Goal: Information Seeking & Learning: Learn about a topic

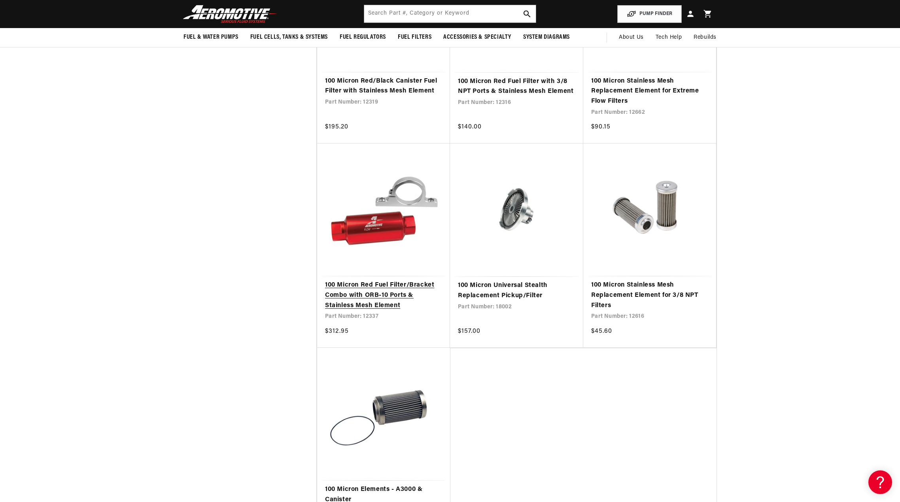
scroll to position [1067, 0]
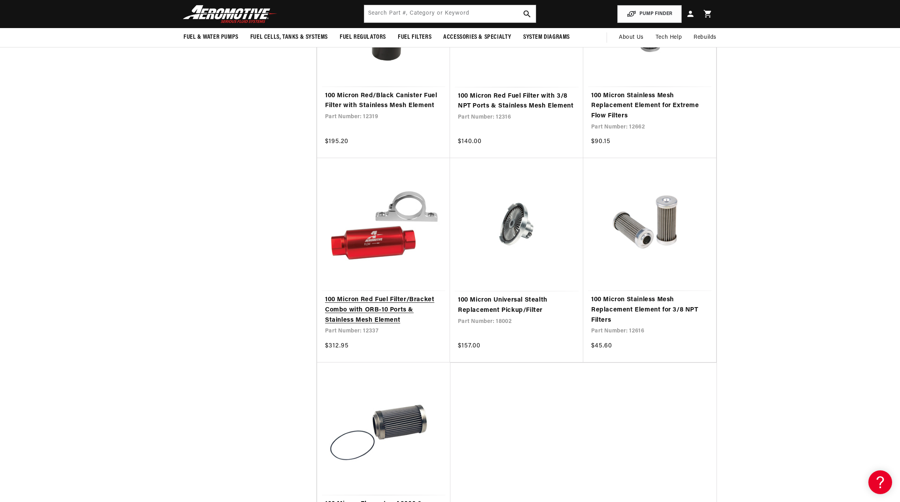
click at [391, 306] on link "100 Micron Red Fuel Filter/Bracket Combo with ORB-10 Ports & Stainless Mesh Ele…" at bounding box center [383, 310] width 117 height 30
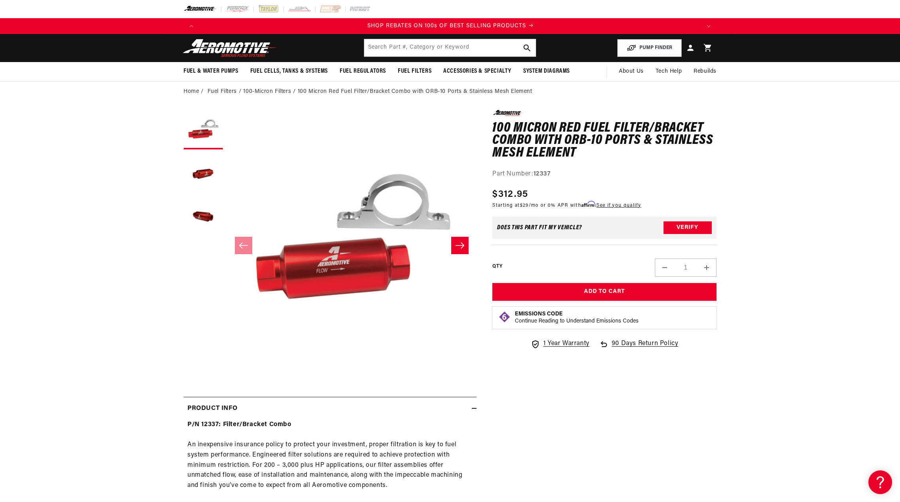
scroll to position [0, 1002]
click at [419, 47] on input "text" at bounding box center [450, 47] width 172 height 17
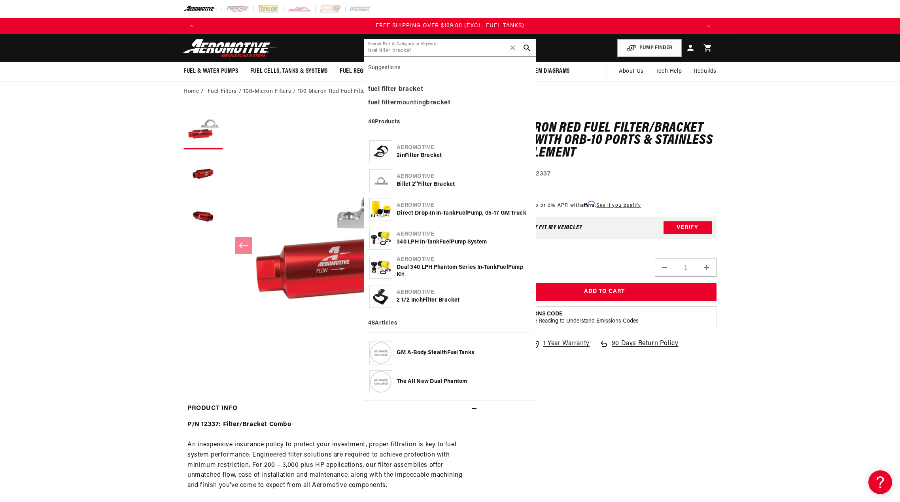
type input "fuel filter bracket"
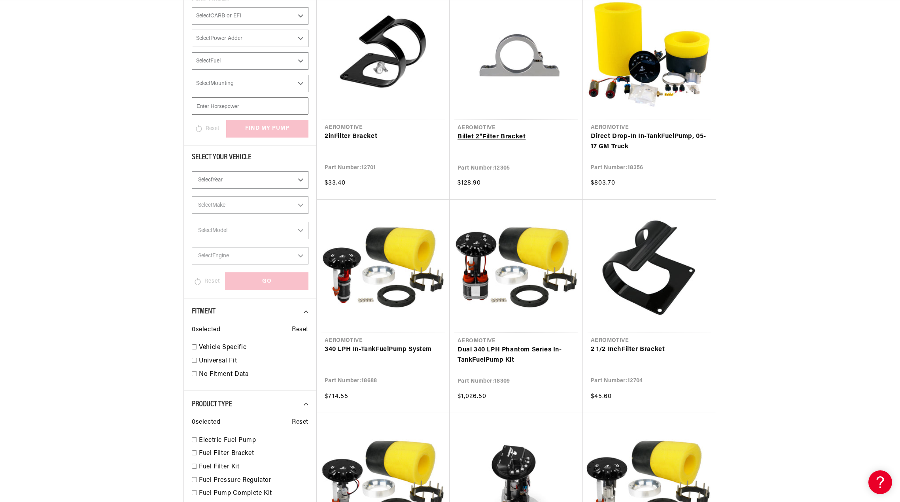
scroll to position [0, 1002]
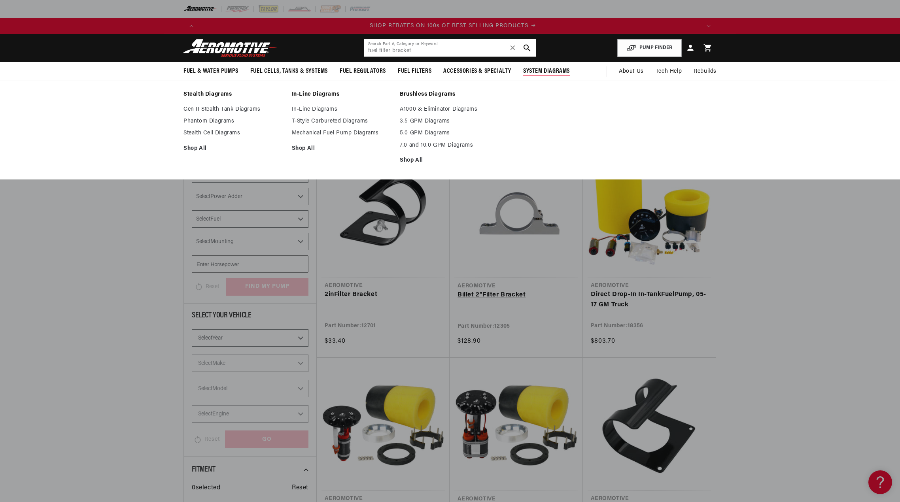
scroll to position [0, 1002]
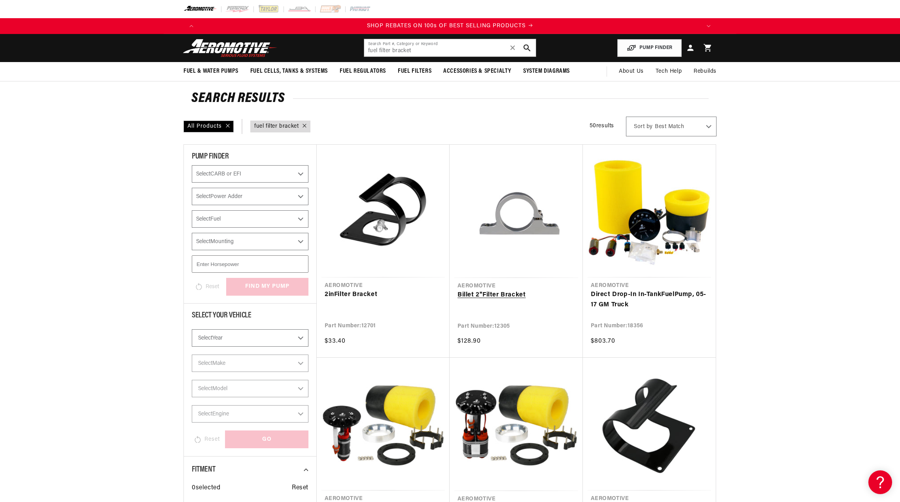
click at [503, 294] on link "Billet 2'' Filter Bracket" at bounding box center [515, 295] width 117 height 10
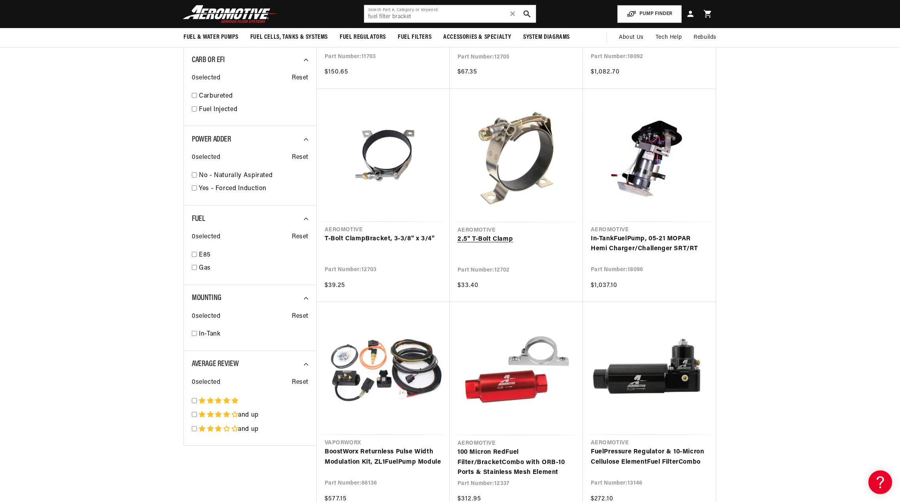
scroll to position [0, 501]
click at [521, 234] on link "2.5" T-Bolt Clamp" at bounding box center [515, 239] width 117 height 10
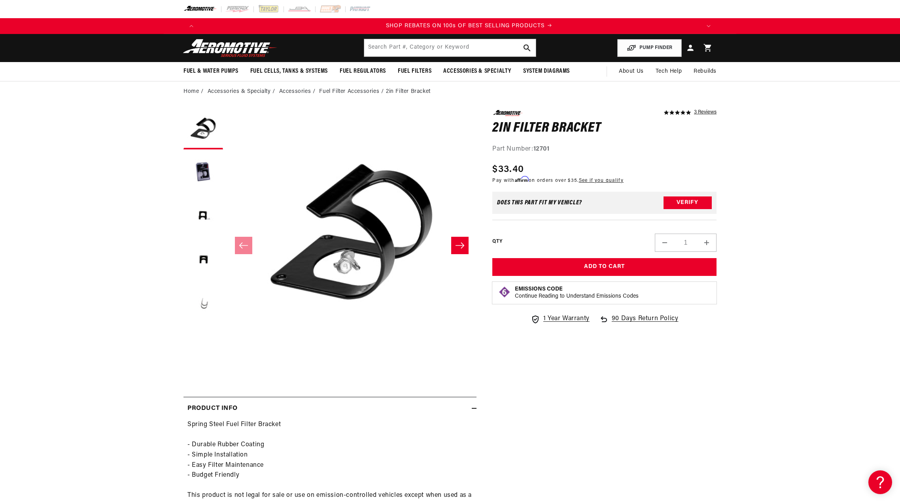
scroll to position [0, 1002]
click at [197, 174] on button "Load image 2 in gallery view" at bounding box center [203, 173] width 40 height 40
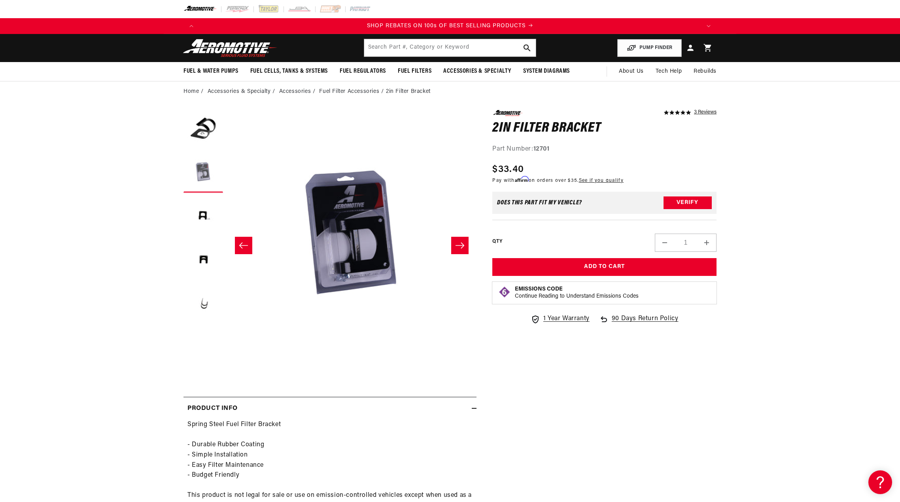
scroll to position [0, 249]
click at [207, 129] on button "Load image 1 in gallery view" at bounding box center [203, 130] width 40 height 40
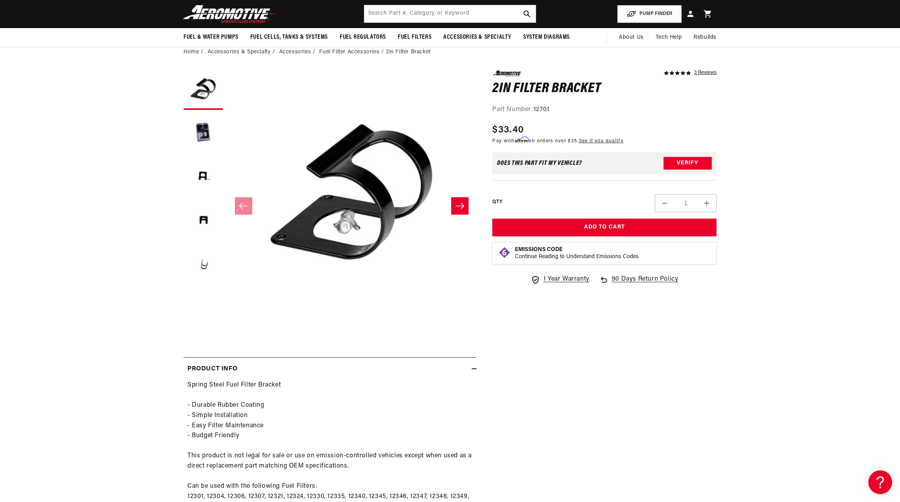
scroll to position [0, 1503]
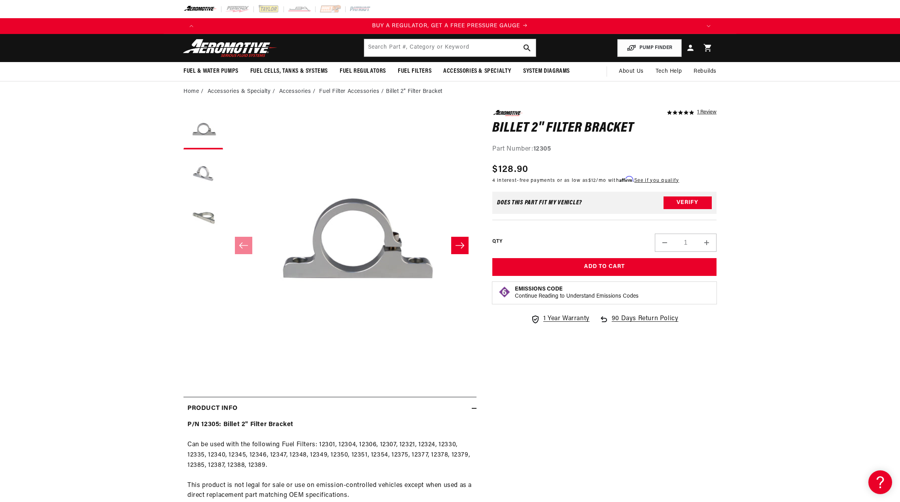
click at [544, 149] on strong "12305" at bounding box center [542, 149] width 18 height 6
copy strong "12305"
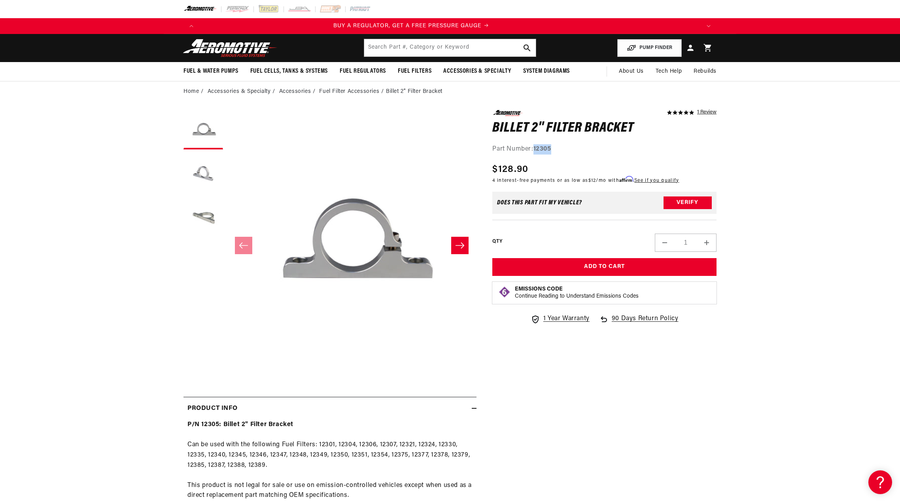
scroll to position [0, 0]
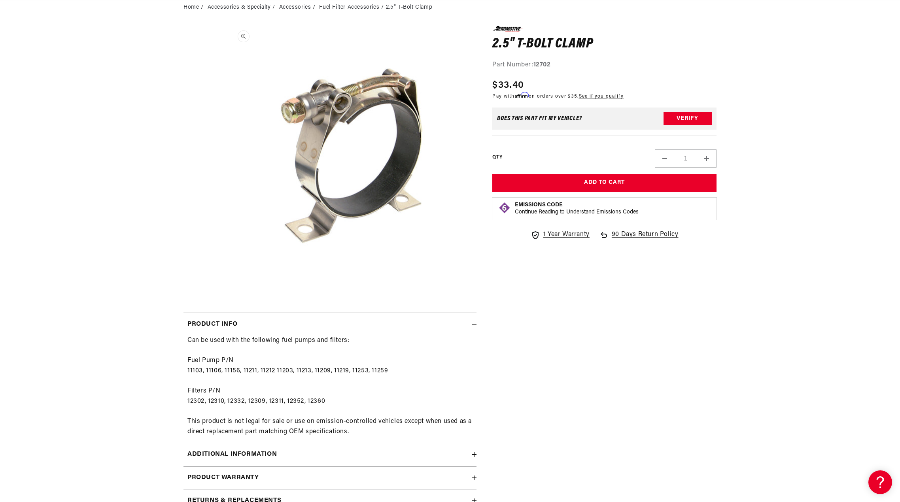
scroll to position [237, 0]
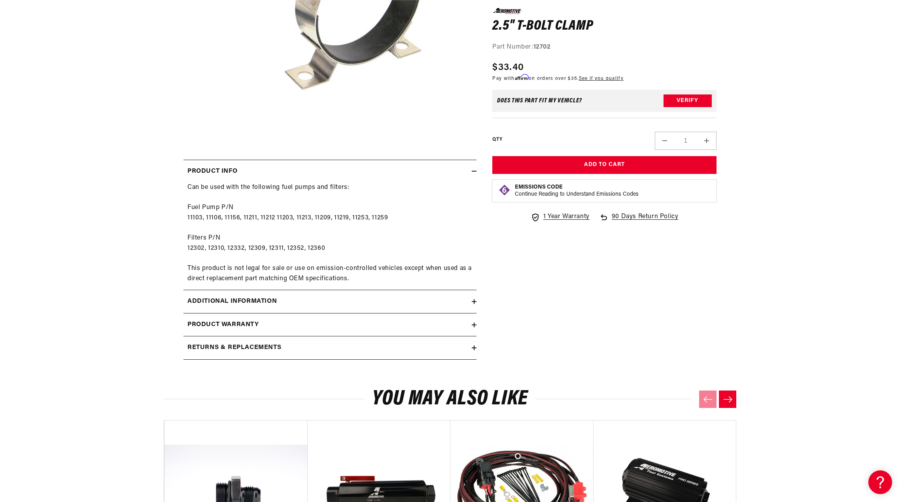
click at [341, 298] on div "Additional information" at bounding box center [327, 301] width 288 height 10
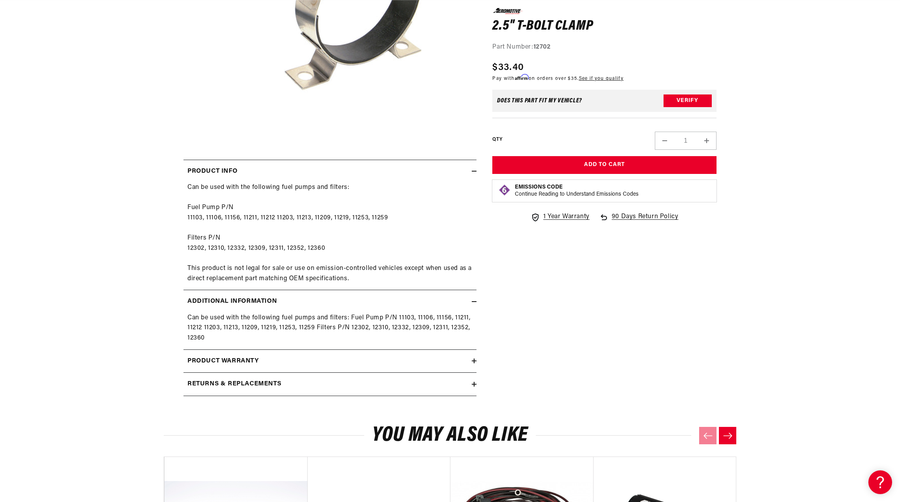
scroll to position [0, 501]
click at [313, 361] on div "Product warranty" at bounding box center [327, 361] width 288 height 10
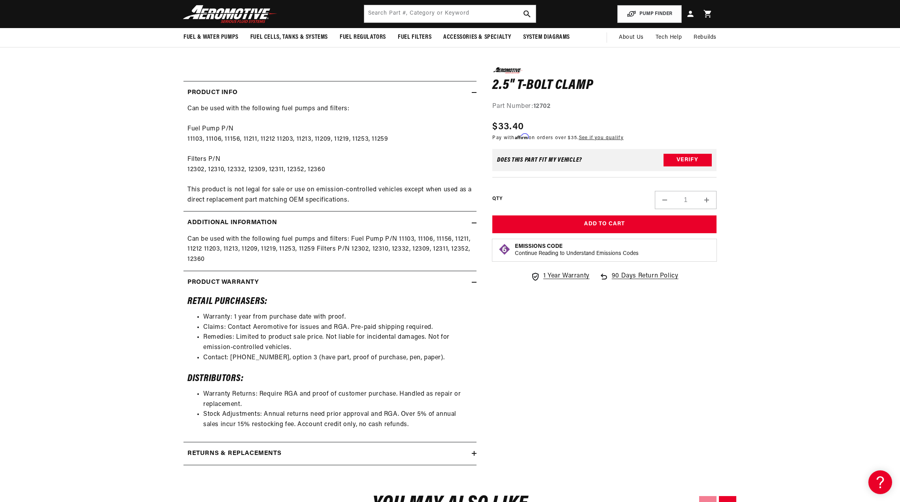
scroll to position [158, 0]
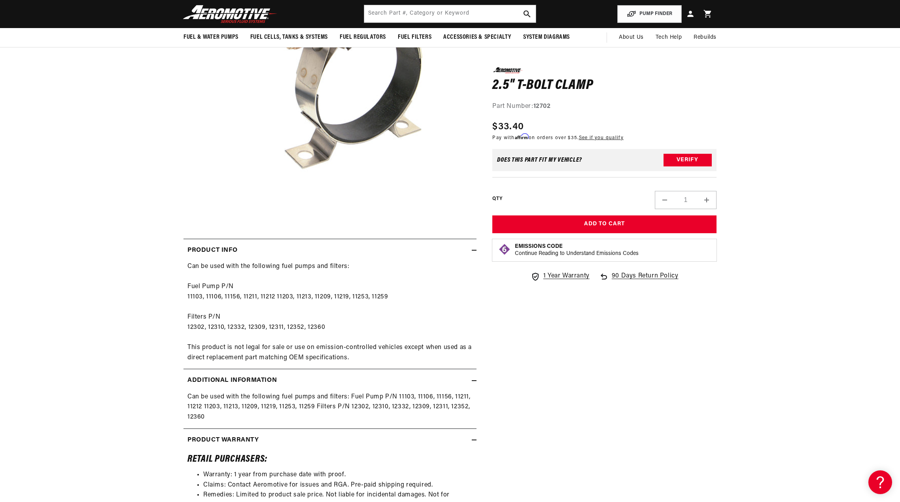
click at [194, 295] on div "Can be used with the following fuel pumps and filters: Fuel Pump P/N 11103, 111…" at bounding box center [329, 312] width 293 height 101
copy div "11103"
click at [259, 16] on img at bounding box center [230, 14] width 99 height 19
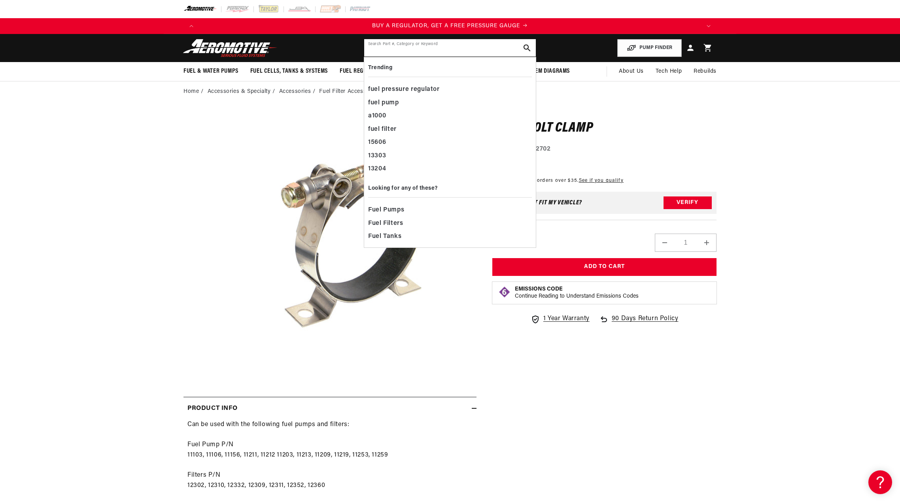
click at [381, 48] on input "text" at bounding box center [450, 47] width 172 height 17
paste input "11103"
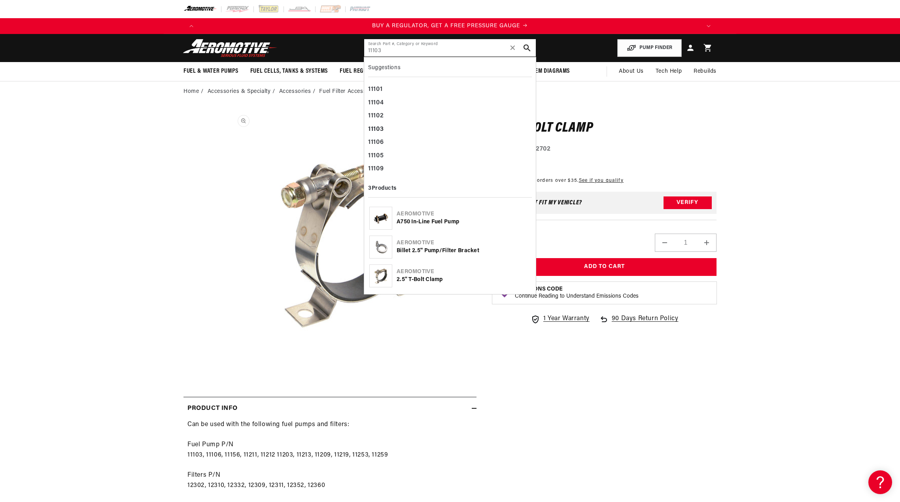
type input "11103"
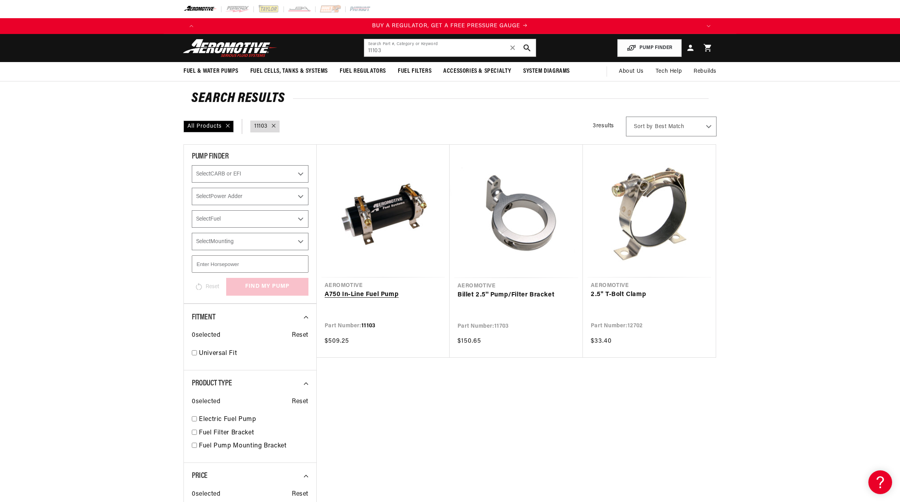
click at [389, 297] on link "A750 In-Line Fuel Pump" at bounding box center [382, 295] width 117 height 10
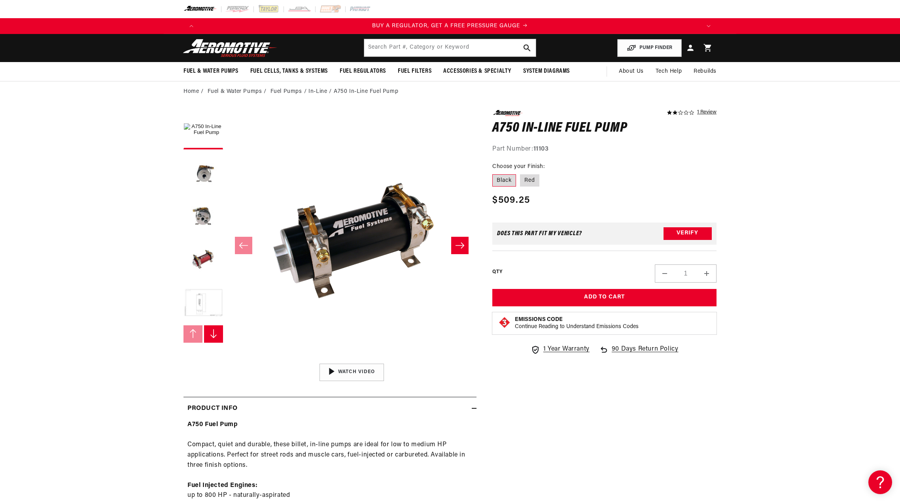
click at [198, 297] on button "Load image 5 in gallery view" at bounding box center [203, 304] width 40 height 40
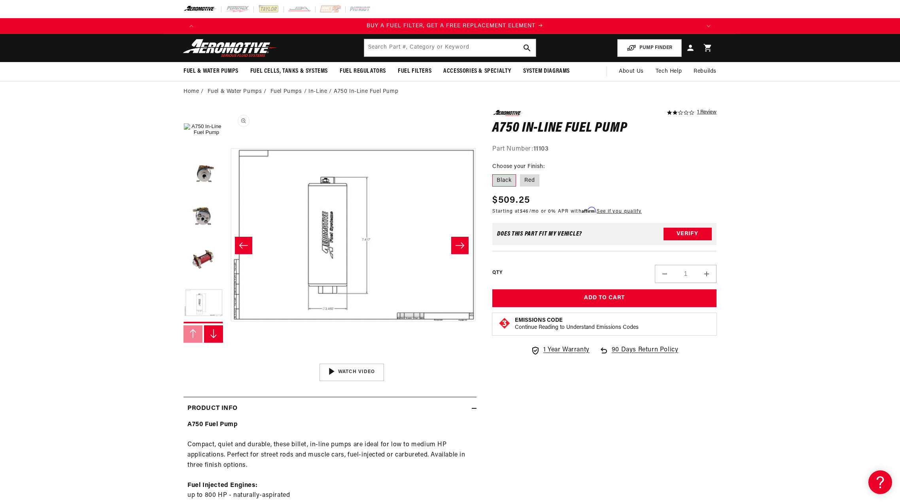
scroll to position [0, 501]
click at [204, 164] on button "Load image 2 in gallery view" at bounding box center [203, 173] width 40 height 40
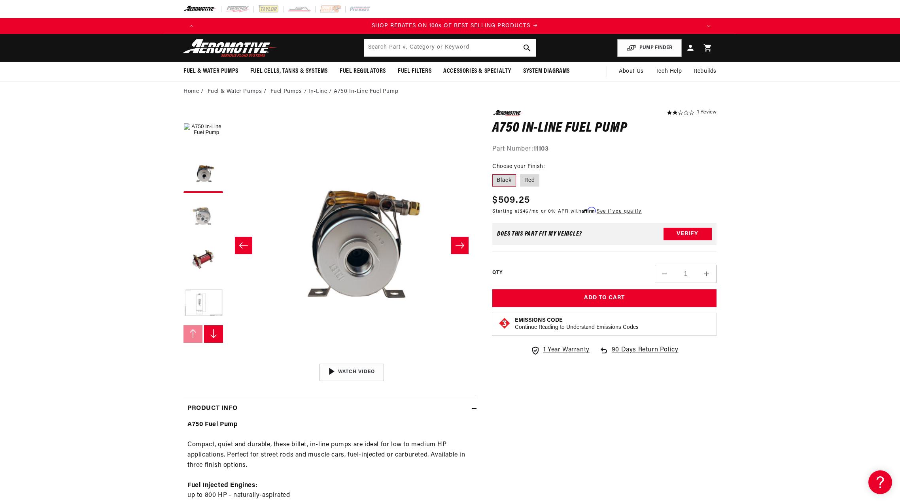
scroll to position [0, 1002]
click at [200, 259] on button "Load image 4 in gallery view" at bounding box center [203, 260] width 40 height 40
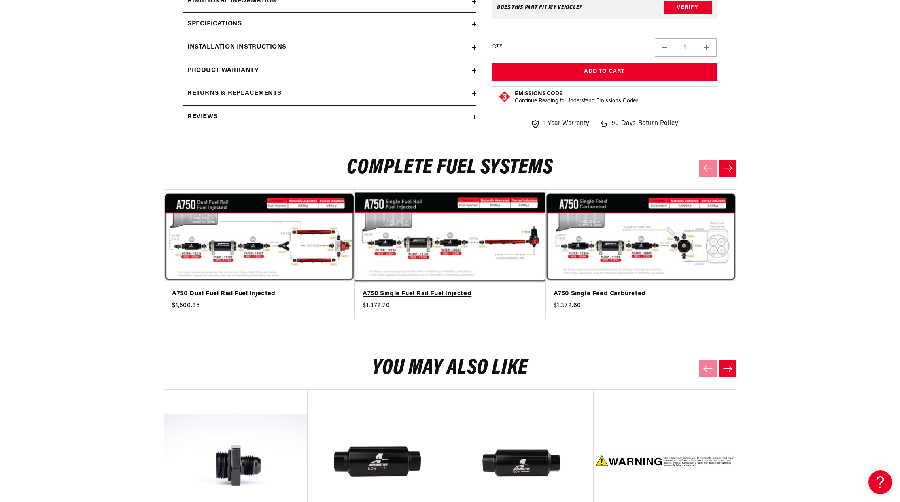
scroll to position [0, 501]
click at [455, 289] on link "A750 Single Fuel Rail Fuel Injected" at bounding box center [445, 294] width 167 height 10
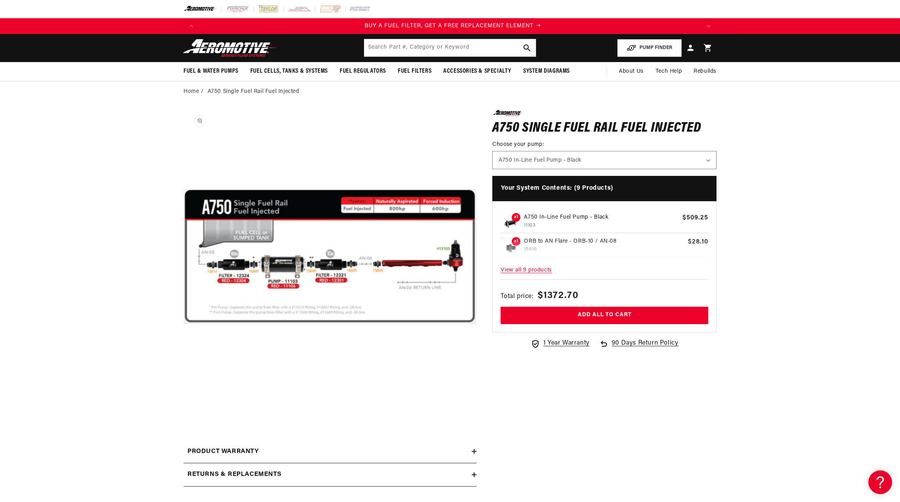
scroll to position [0, 501]
click at [183, 403] on button "Open media 1 in modal" at bounding box center [183, 403] width 0 height 0
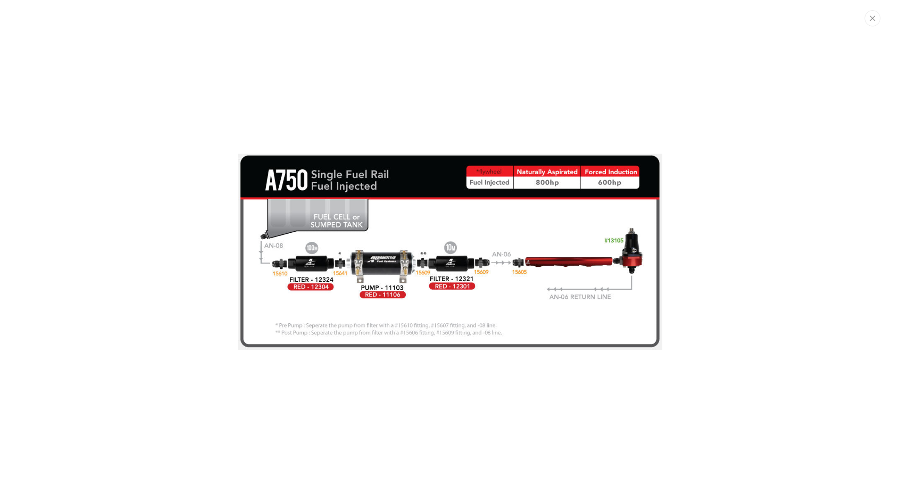
scroll to position [0, 0]
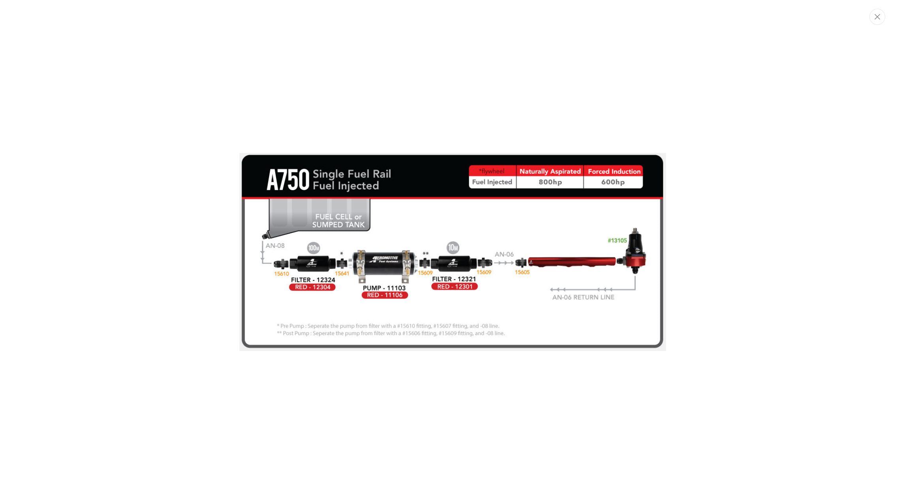
click at [215, 211] on div "Media gallery" at bounding box center [452, 251] width 905 height 212
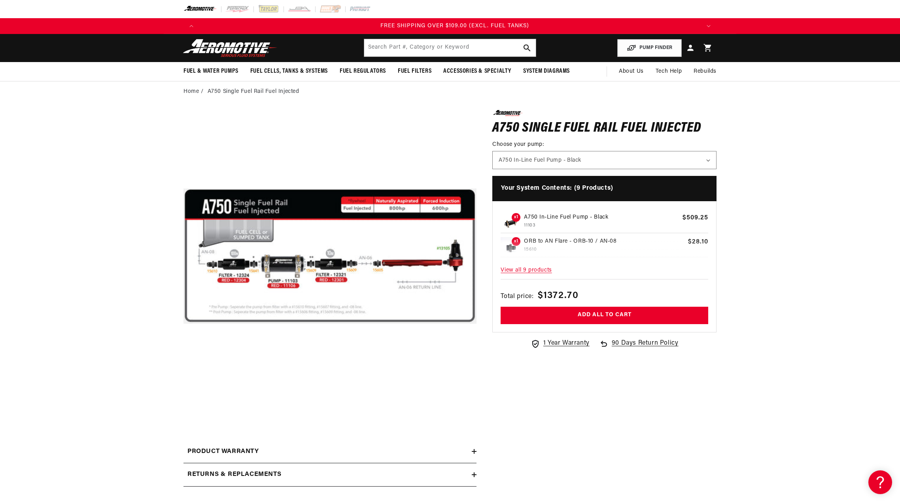
scroll to position [0, 1503]
